Goal: Transaction & Acquisition: Obtain resource

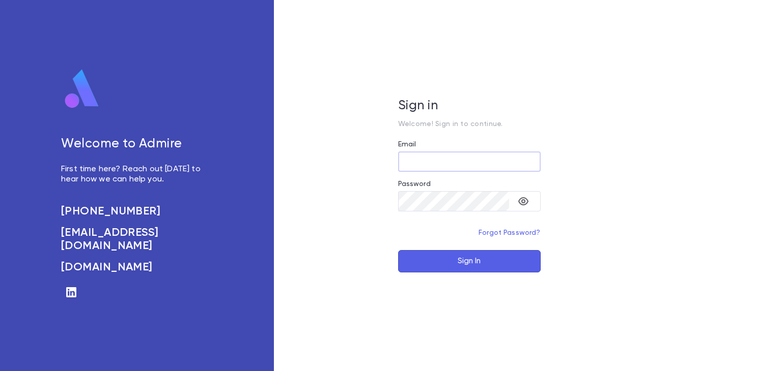
type input "**********"
click at [459, 251] on button "Sign In" at bounding box center [469, 261] width 142 height 22
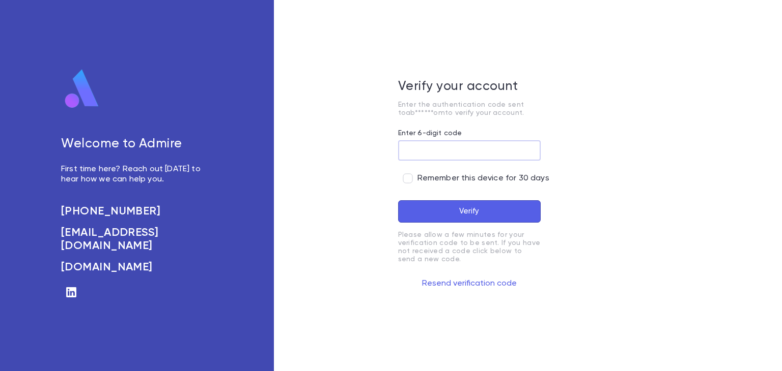
click at [446, 153] on input "Enter 6-digit code" at bounding box center [469, 151] width 142 height 20
click at [418, 149] on input "Enter 6-digit code" at bounding box center [469, 151] width 142 height 20
type input "******"
click at [472, 211] on button "Verify" at bounding box center [469, 211] width 142 height 22
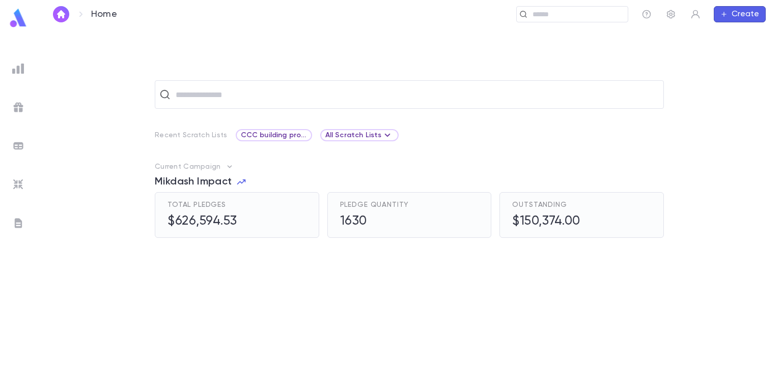
click at [16, 61] on div at bounding box center [18, 69] width 18 height 18
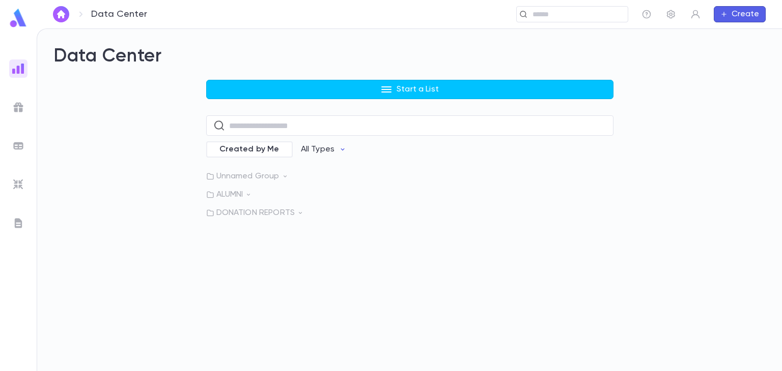
click at [272, 212] on p "DONATION REPORTS" at bounding box center [409, 213] width 407 height 10
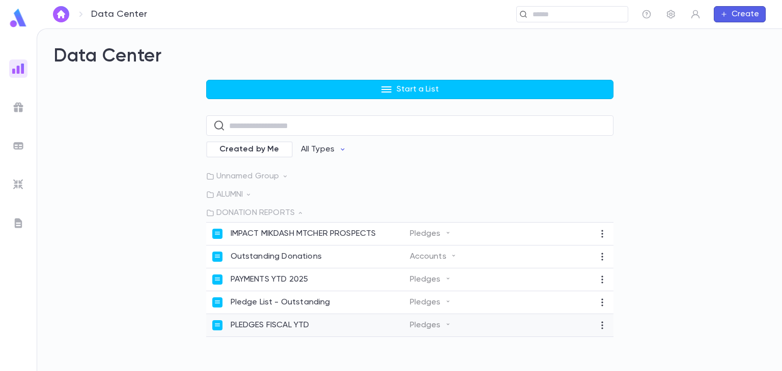
click at [285, 325] on p "PLEDGES FISCAL YTD" at bounding box center [269, 326] width 79 height 10
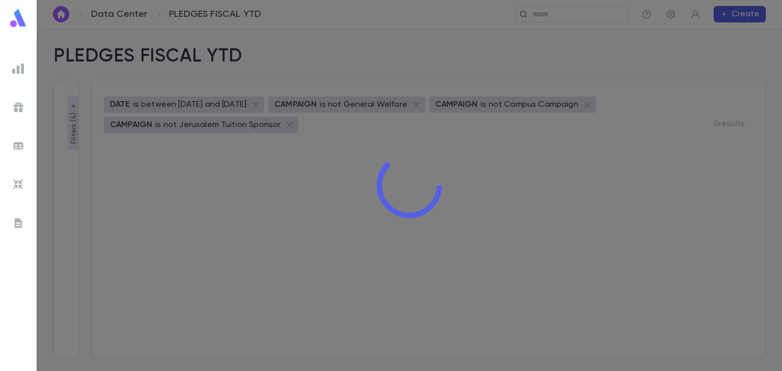
type input "**********"
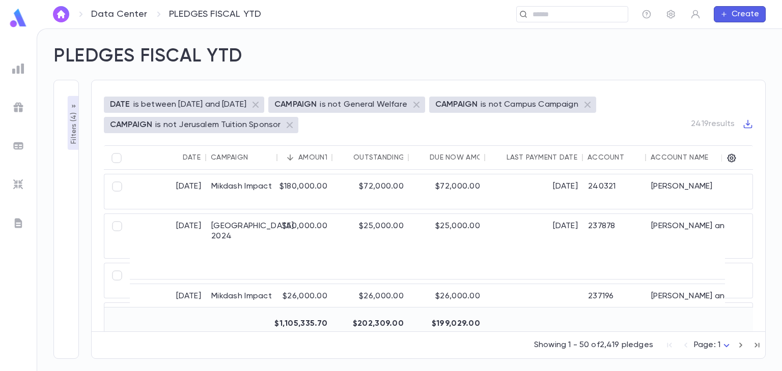
drag, startPoint x: 730, startPoint y: 157, endPoint x: 739, endPoint y: 155, distance: 8.9
click at [739, 155] on div at bounding box center [734, 158] width 17 height 24
click at [730, 156] on icon "button" at bounding box center [731, 158] width 10 height 10
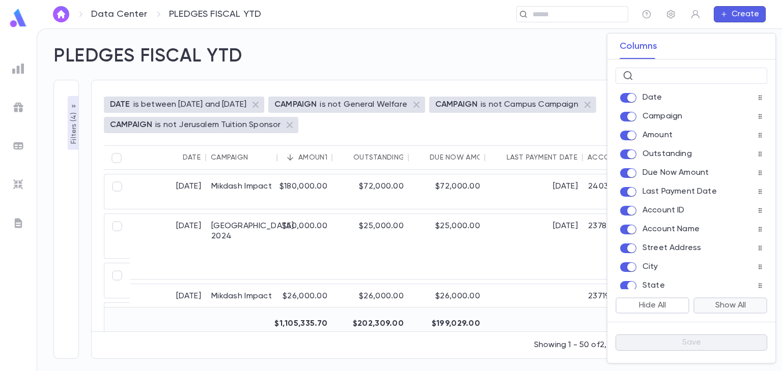
click at [736, 305] on button "Show All" at bounding box center [730, 306] width 74 height 16
click at [708, 340] on button "Save" at bounding box center [691, 343] width 152 height 16
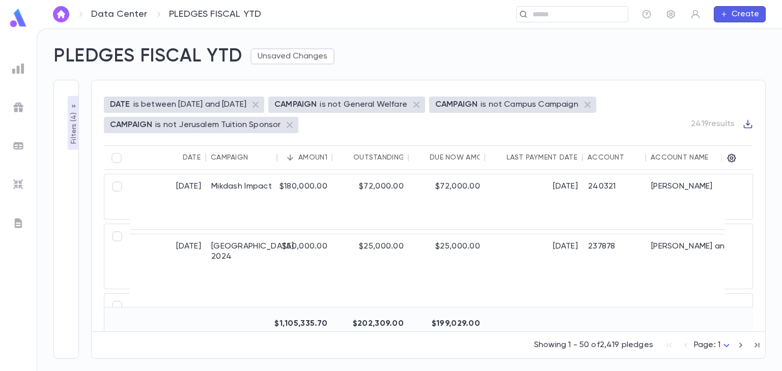
click at [747, 125] on icon "button" at bounding box center [747, 124] width 9 height 9
click at [743, 143] on li "Download CSV" at bounding box center [738, 141] width 73 height 16
